Goal: Navigation & Orientation: Find specific page/section

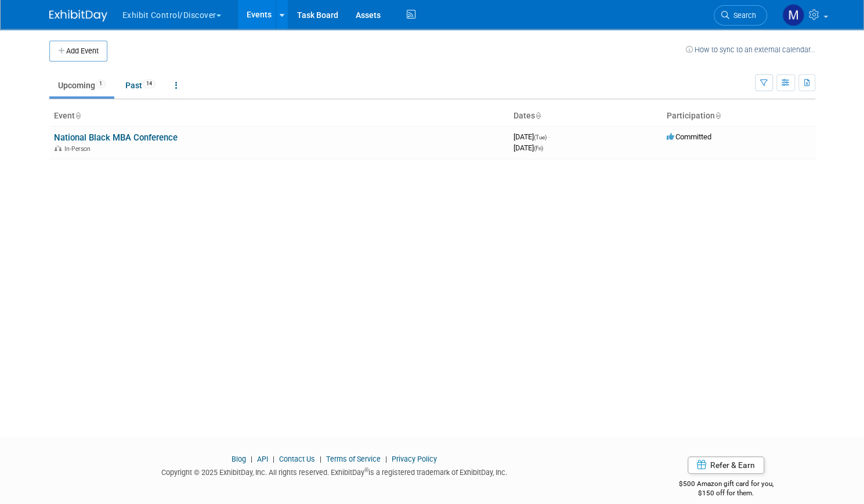
click at [183, 19] on button "Exhibit Control/Discover" at bounding box center [178, 13] width 114 height 26
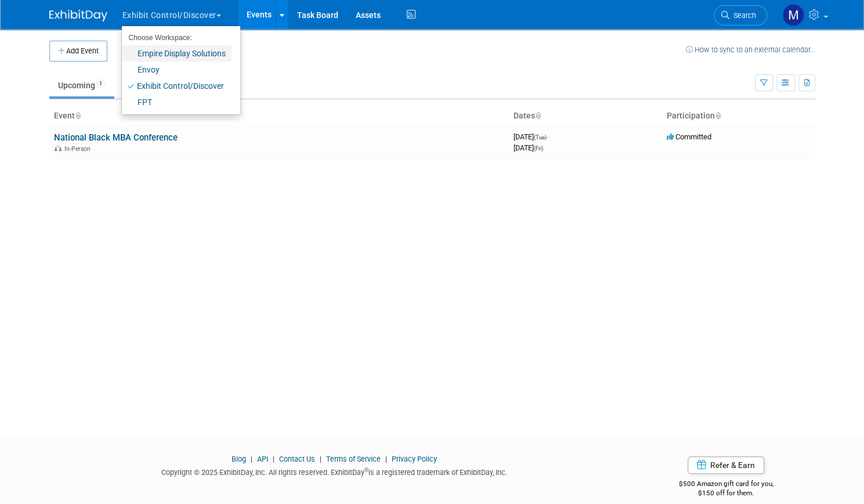
click at [183, 56] on link "Empire Display Solutions" at bounding box center [177, 53] width 110 height 16
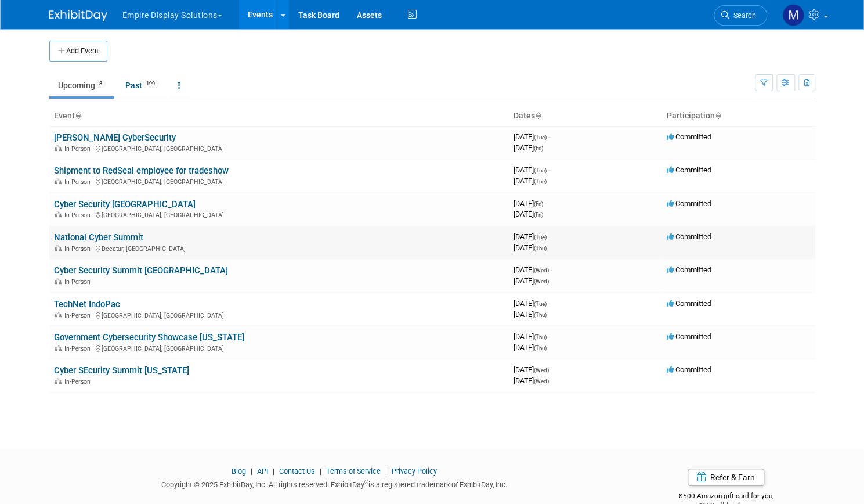
click at [95, 234] on link "National Cyber Summit" at bounding box center [98, 237] width 89 height 10
